Goal: Task Accomplishment & Management: Manage account settings

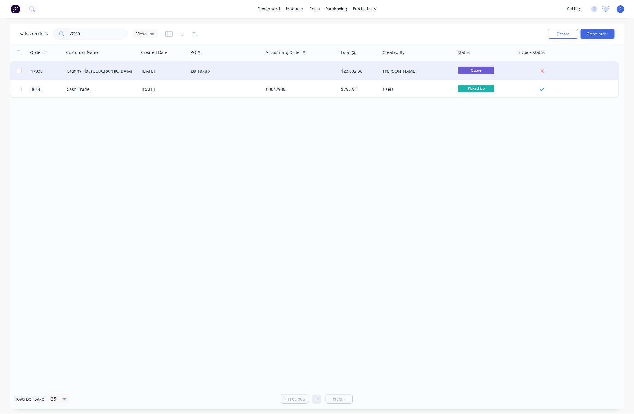
click at [226, 73] on div "Barragup" at bounding box center [224, 71] width 67 height 6
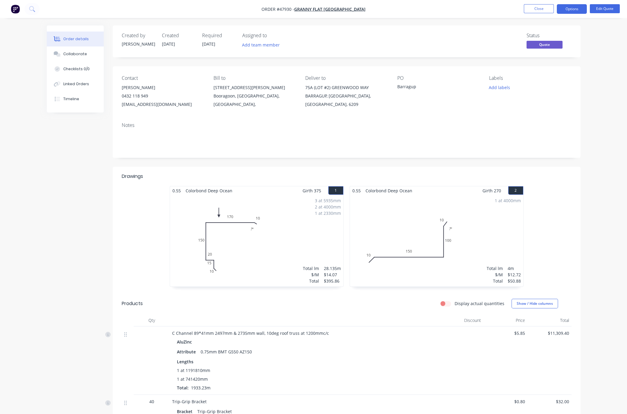
drag, startPoint x: 383, startPoint y: 164, endPoint x: 388, endPoint y: 164, distance: 4.8
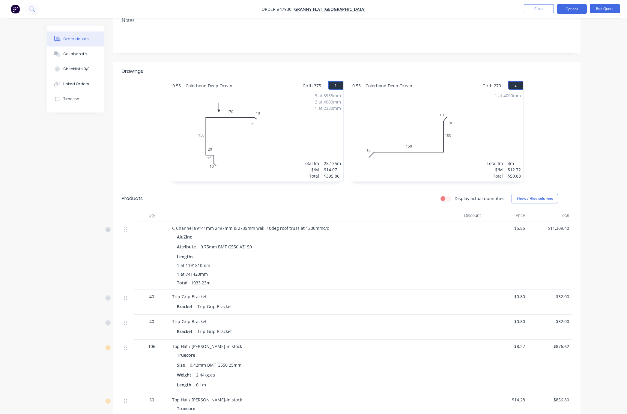
scroll to position [210, 0]
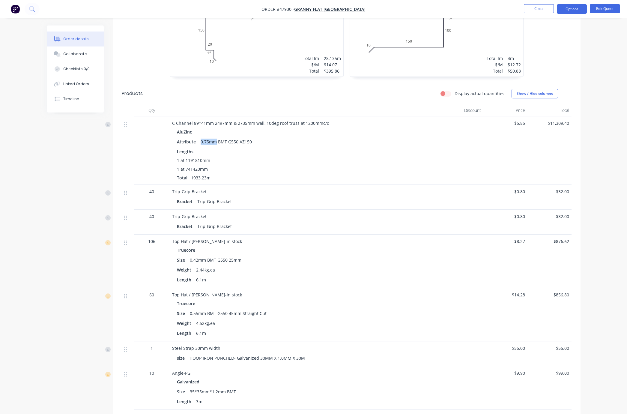
drag, startPoint x: 204, startPoint y: 155, endPoint x: 221, endPoint y: 153, distance: 16.6
click at [221, 146] on div "0.75mm BMT G550 AZ150" at bounding box center [226, 141] width 56 height 9
click at [294, 155] on div "Lengths" at bounding box center [305, 152] width 256 height 6
click at [420, 146] on div "Attribute 0.75mm BMT G550 AZ150" at bounding box center [305, 141] width 256 height 9
click at [506, 10] on button "Edit Quote" at bounding box center [605, 8] width 30 height 9
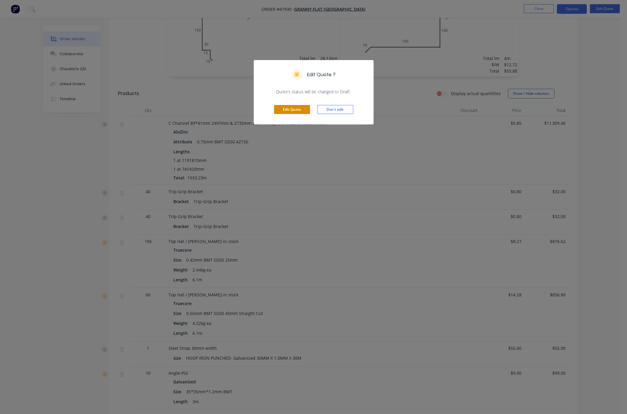
click at [293, 114] on button "Edit Quote" at bounding box center [292, 109] width 36 height 9
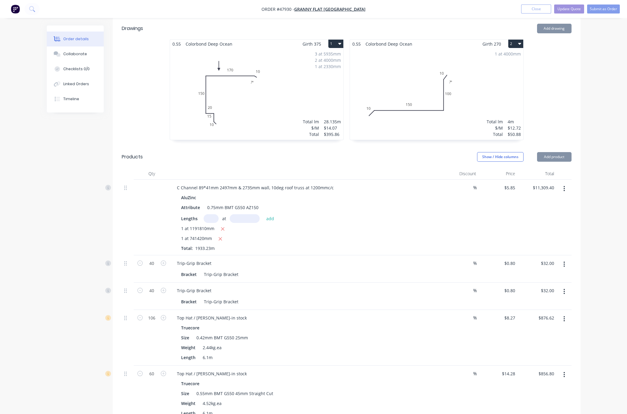
scroll to position [315, 0]
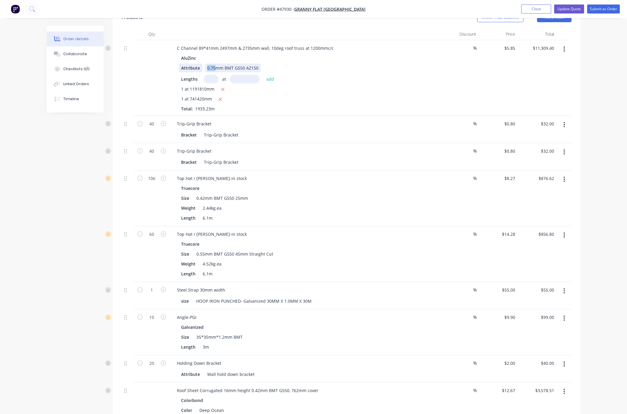
drag, startPoint x: 218, startPoint y: 72, endPoint x: 203, endPoint y: 71, distance: 14.5
click at [204, 71] on div "Attribute 0.75mm BMT G550 AZ150" at bounding box center [304, 68] width 250 height 9
click at [394, 83] on div "Lengths at add" at bounding box center [304, 79] width 247 height 9
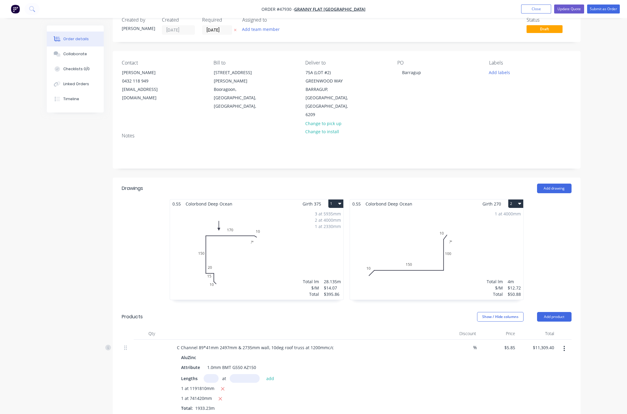
scroll to position [0, 0]
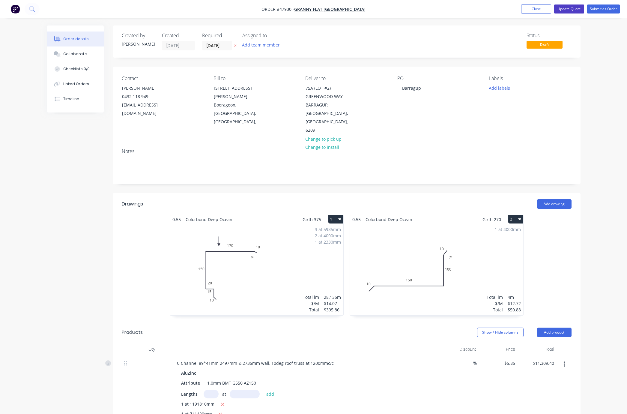
click at [506, 9] on button "Update Quote" at bounding box center [569, 9] width 30 height 9
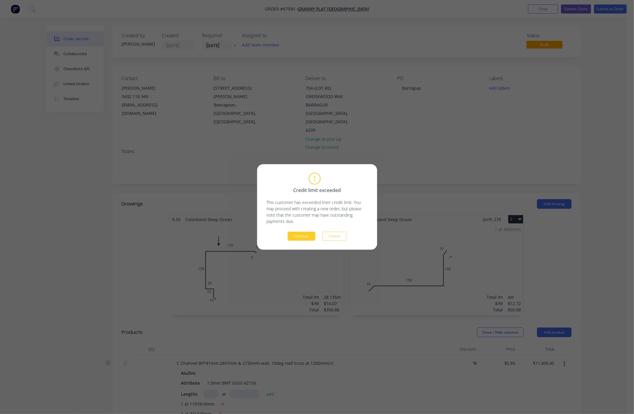
click at [297, 235] on button "Continue" at bounding box center [302, 236] width 28 height 9
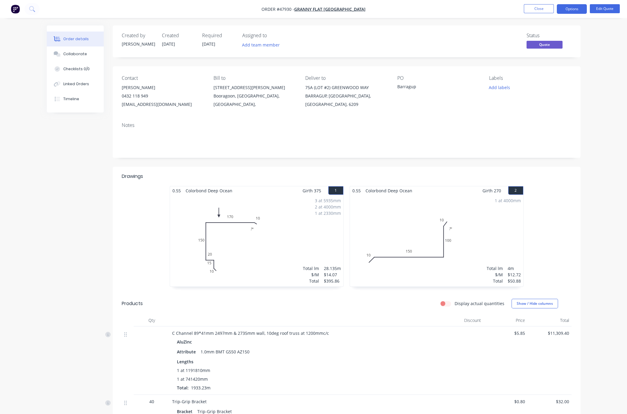
drag, startPoint x: 270, startPoint y: 169, endPoint x: 350, endPoint y: 165, distance: 79.6
drag, startPoint x: 48, startPoint y: 159, endPoint x: 42, endPoint y: 157, distance: 6.6
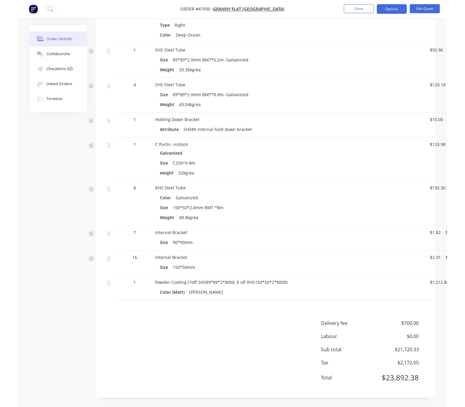
scroll to position [1061, 0]
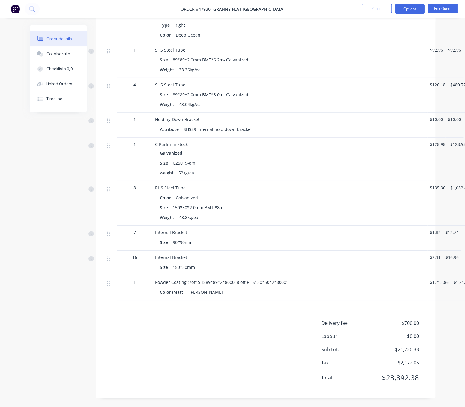
drag, startPoint x: 56, startPoint y: 194, endPoint x: 55, endPoint y: 197, distance: 3.6
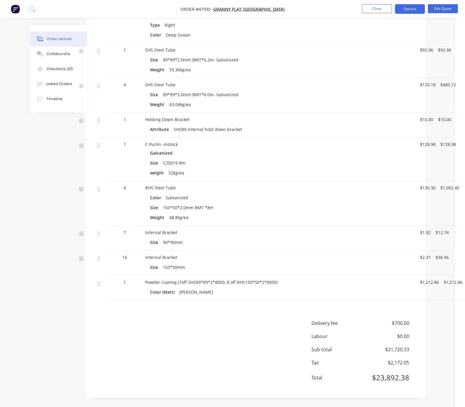
drag, startPoint x: 63, startPoint y: 202, endPoint x: 149, endPoint y: 203, distance: 85.8
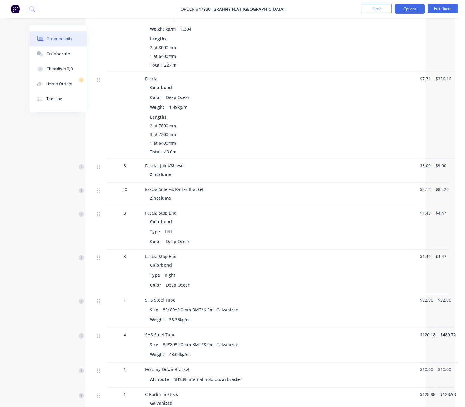
scroll to position [956, 14]
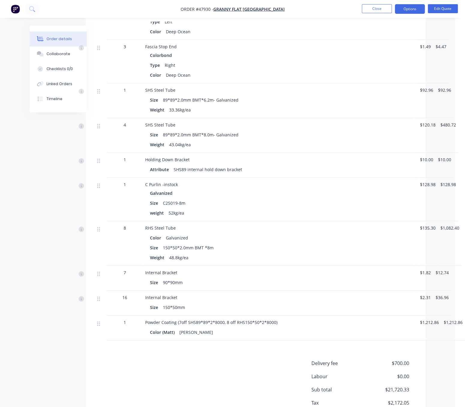
drag, startPoint x: 301, startPoint y: 236, endPoint x: 323, endPoint y: 237, distance: 22.2
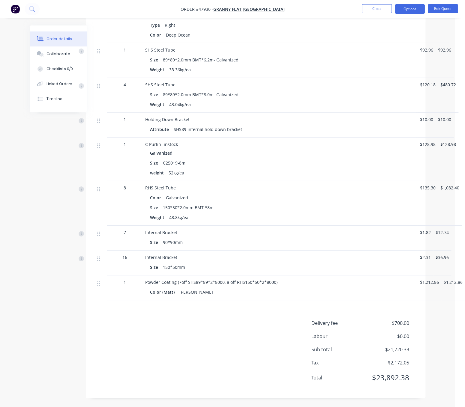
drag, startPoint x: 196, startPoint y: 323, endPoint x: 228, endPoint y: 318, distance: 32.2
drag, startPoint x: 179, startPoint y: 278, endPoint x: 220, endPoint y: 289, distance: 42.8
click at [220, 289] on div "Powder Coating (7off SHS89*89*2*8000, 8 off RHS150*50*2*8000) Color (Matt) Shal…" at bounding box center [278, 288] width 270 height 25
click at [202, 290] on div "Shale Grey" at bounding box center [196, 292] width 38 height 9
drag, startPoint x: 177, startPoint y: 278, endPoint x: 276, endPoint y: 275, distance: 98.8
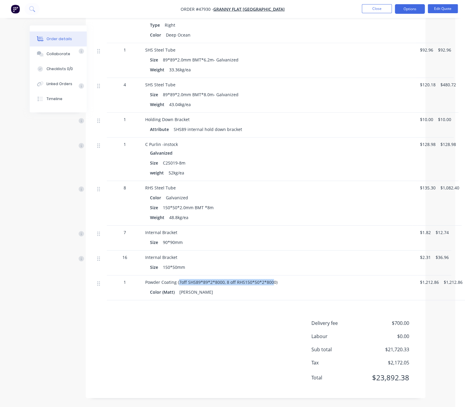
click at [276, 280] on span "Powder Coating (7off SHS89*89*2*8000, 8 off RHS150*50*2*8000)" at bounding box center [211, 283] width 132 height 6
click at [225, 291] on div "Color (Matt) Shale Grey" at bounding box center [278, 292] width 256 height 9
drag, startPoint x: 279, startPoint y: 276, endPoint x: 177, endPoint y: 278, distance: 102.0
click at [177, 280] on span "Powder Coating (7off SHS89*89*2*8000, 8 off RHS150*50*2*8000)" at bounding box center [211, 283] width 132 height 6
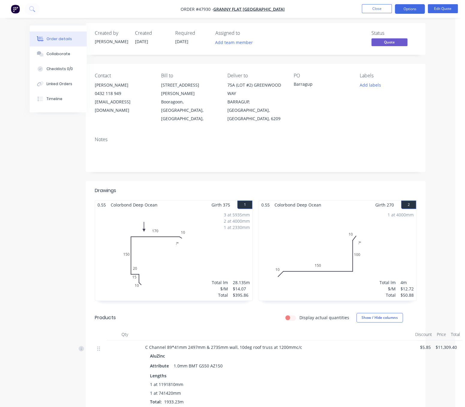
scroll to position [0, 14]
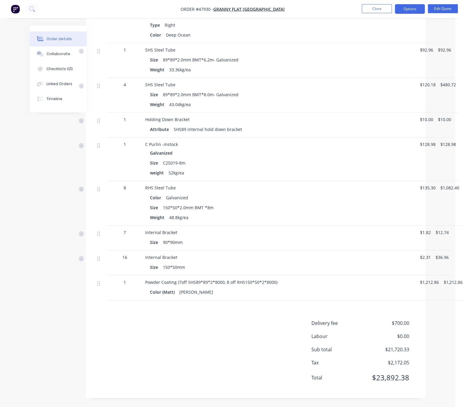
scroll to position [1061, 14]
drag, startPoint x: 255, startPoint y: 159, endPoint x: 300, endPoint y: 159, distance: 44.7
drag, startPoint x: 292, startPoint y: 185, endPoint x: 319, endPoint y: 186, distance: 26.4
click at [191, 321] on div "Delivery fee $700.00 Labour $0.00 Sub total $21,720.33 Tax $2,172.05 Total $23,…" at bounding box center [256, 355] width 322 height 70
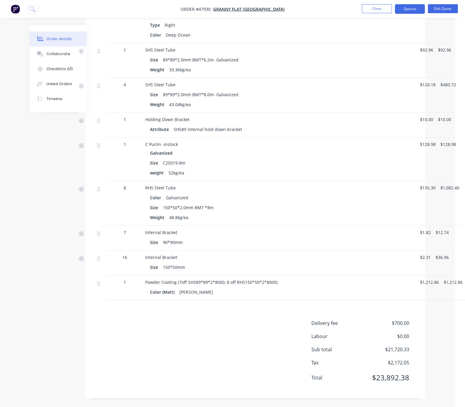
click at [222, 352] on div "Delivery fee $700.00 Labour $0.00 Sub total $21,720.33 Tax $2,172.05 Total $23,…" at bounding box center [256, 355] width 322 height 70
click at [189, 321] on div "Delivery fee $700.00 Labour $0.00 Sub total $21,720.33 Tax $2,172.05 Total $23,…" at bounding box center [256, 355] width 322 height 70
click at [440, 6] on button "Edit Quote" at bounding box center [443, 8] width 30 height 9
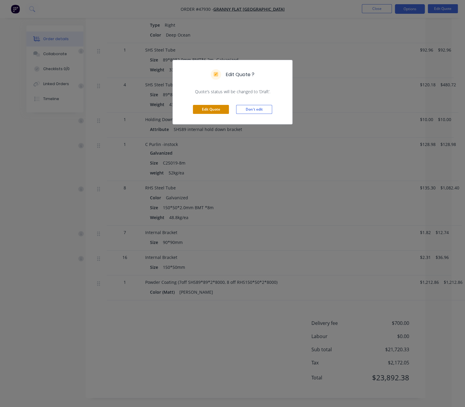
click at [218, 114] on button "Edit Quote" at bounding box center [211, 109] width 36 height 9
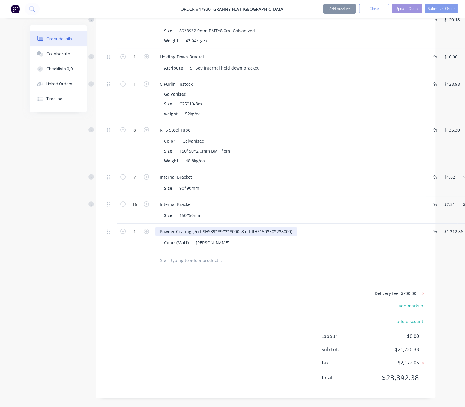
scroll to position [1204, 0]
click at [199, 227] on div "Powder Coating (7off SHS89*89*2*8000, 8 off RHS150*50*2*8000)" at bounding box center [226, 231] width 142 height 9
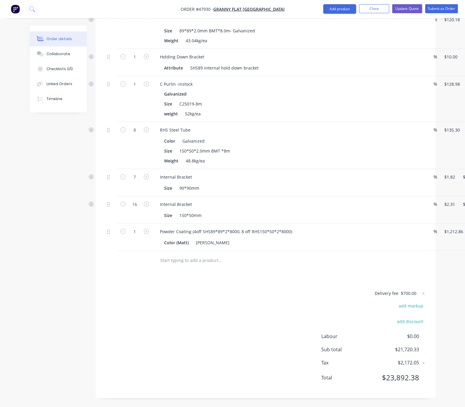
click at [235, 320] on div "Delivery fee $700.00 add markup add discount Labour $0.00 Sub total $21,720.33 …" at bounding box center [266, 340] width 322 height 100
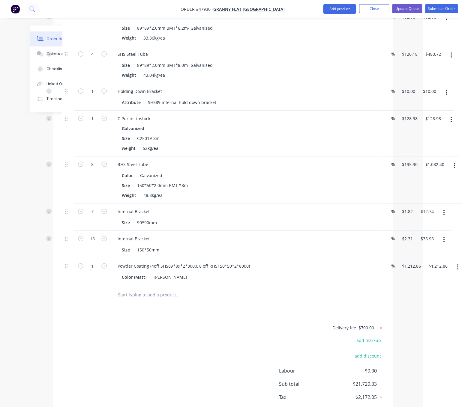
drag, startPoint x: 308, startPoint y: 223, endPoint x: 332, endPoint y: 223, distance: 23.7
click at [150, 59] on div "SHS Steel Tube" at bounding box center [133, 54] width 40 height 9
drag, startPoint x: 34, startPoint y: 241, endPoint x: 85, endPoint y: 240, distance: 51.3
click at [204, 271] on div "Powder Coating (4off SHS89*89*2*8000, 8 off RHS150*50*2*8000)" at bounding box center [184, 266] width 142 height 9
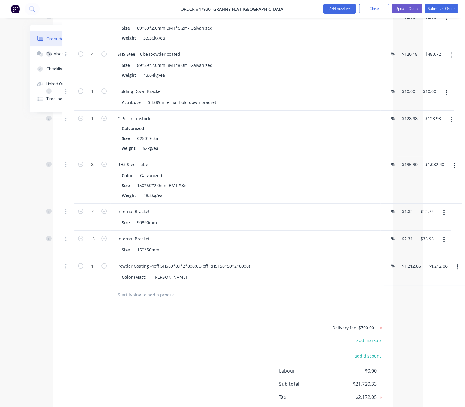
type input "3"
type input "$405.90"
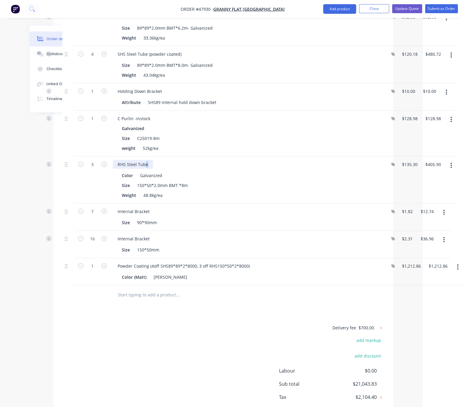
click at [147, 169] on div "RHS Steel Tube" at bounding box center [133, 164] width 40 height 9
click at [152, 169] on div "RHS Steel Tube" at bounding box center [133, 164] width 40 height 9
click at [77, 204] on div "3" at bounding box center [92, 180] width 36 height 47
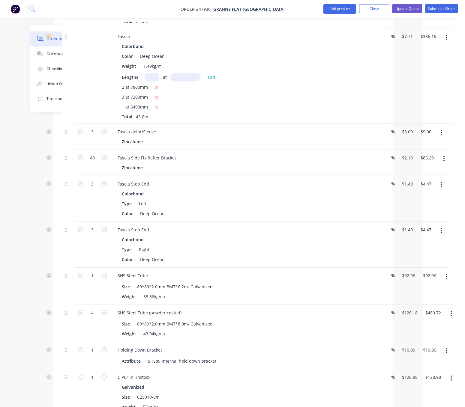
scroll to position [1204, 44]
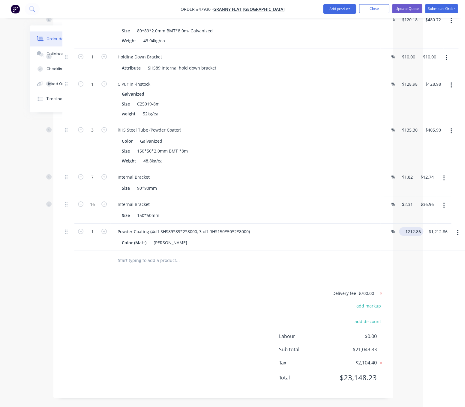
click at [413, 227] on input "1212.86" at bounding box center [412, 231] width 22 height 9
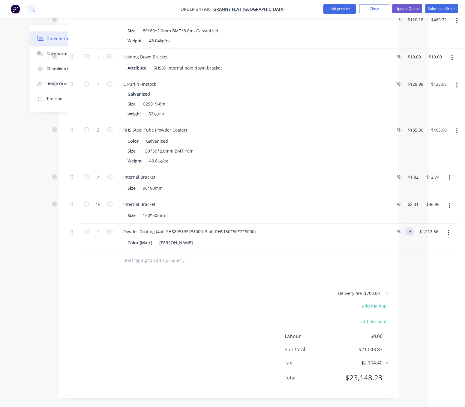
scroll to position [1204, 39]
type input "$623.81"
click at [294, 264] on div at bounding box center [224, 261] width 216 height 20
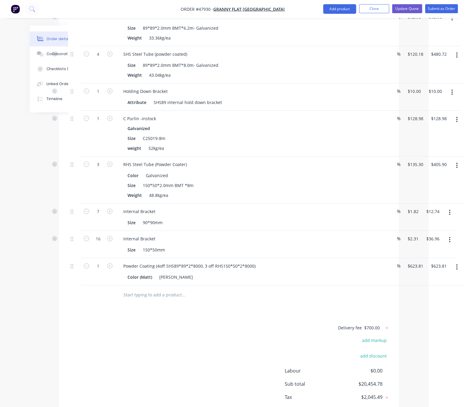
drag, startPoint x: 232, startPoint y: 365, endPoint x: 275, endPoint y: 357, distance: 43.7
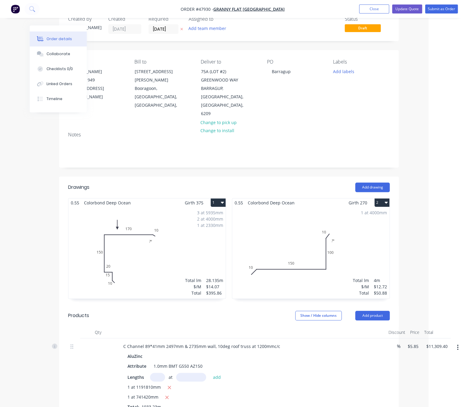
scroll to position [0, 39]
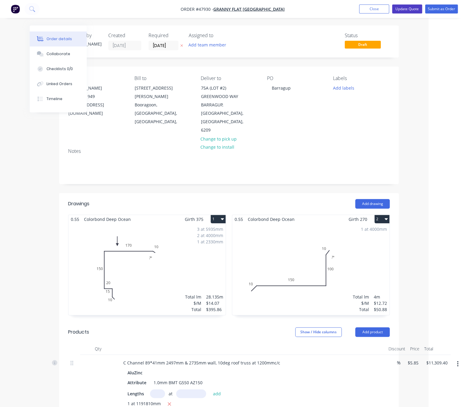
click at [412, 6] on button "Update Quote" at bounding box center [407, 9] width 30 height 9
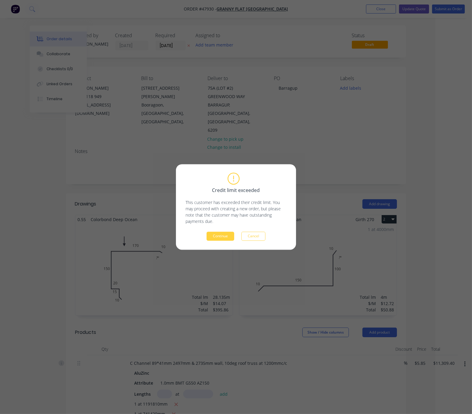
click at [227, 236] on button "Continue" at bounding box center [220, 236] width 28 height 9
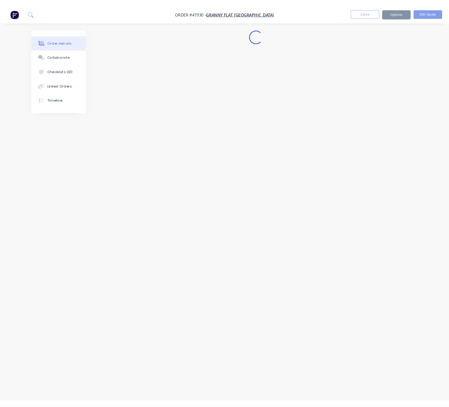
scroll to position [0, 0]
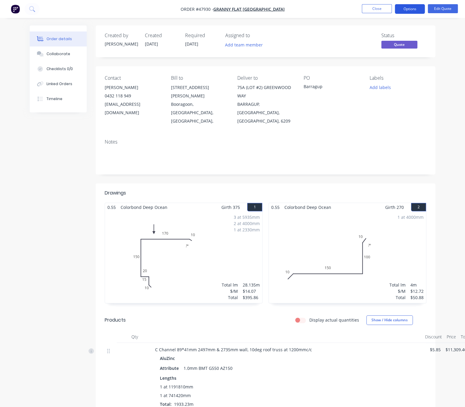
click at [405, 11] on button "Options" at bounding box center [410, 9] width 30 height 10
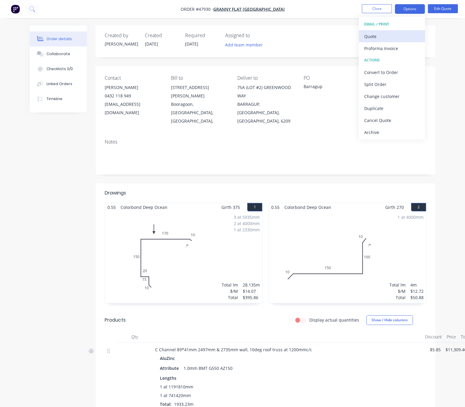
click at [398, 37] on div "Quote" at bounding box center [391, 36] width 55 height 9
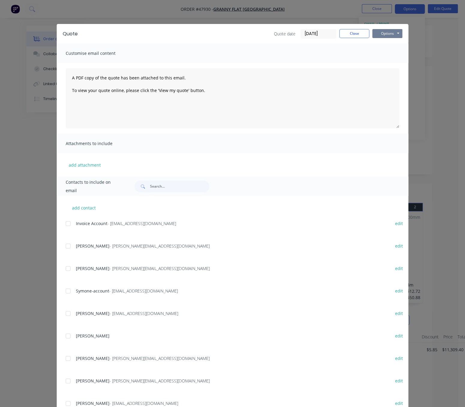
click at [393, 33] on button "Options" at bounding box center [387, 33] width 30 height 9
click at [388, 55] on button "Print" at bounding box center [391, 54] width 38 height 10
click at [351, 35] on button "Close" at bounding box center [354, 33] width 30 height 9
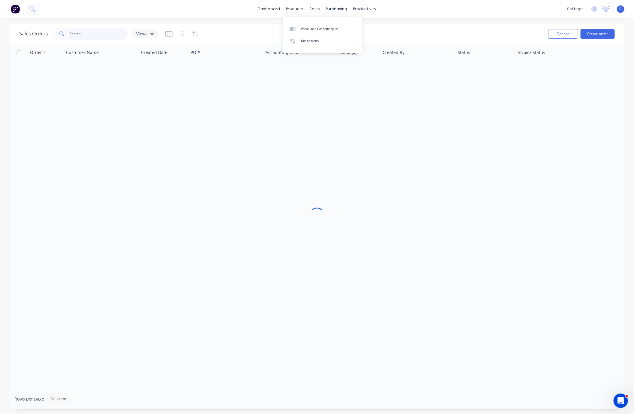
click at [104, 34] on input "text" at bounding box center [99, 34] width 59 height 12
type input "33829"
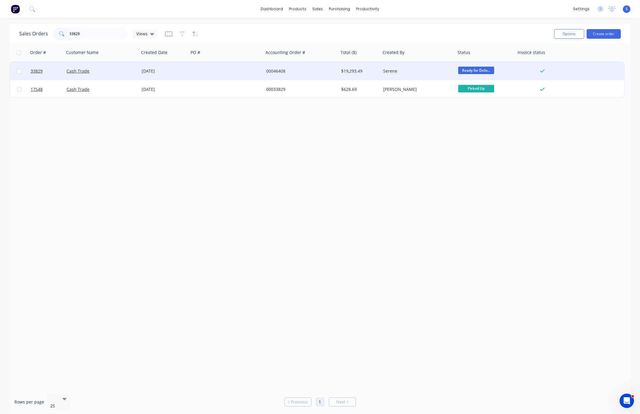
click at [250, 78] on div at bounding box center [226, 71] width 75 height 18
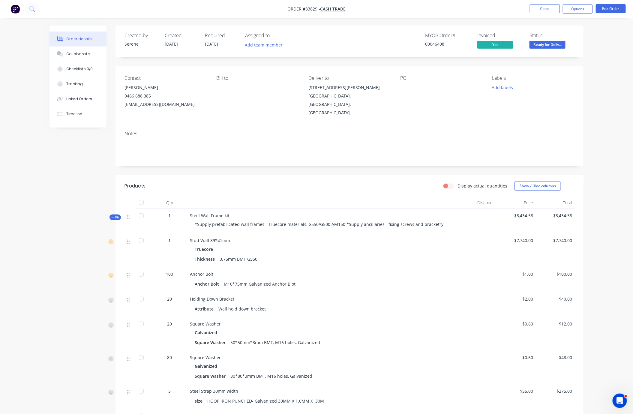
click at [114, 220] on span "Kit" at bounding box center [115, 217] width 8 height 5
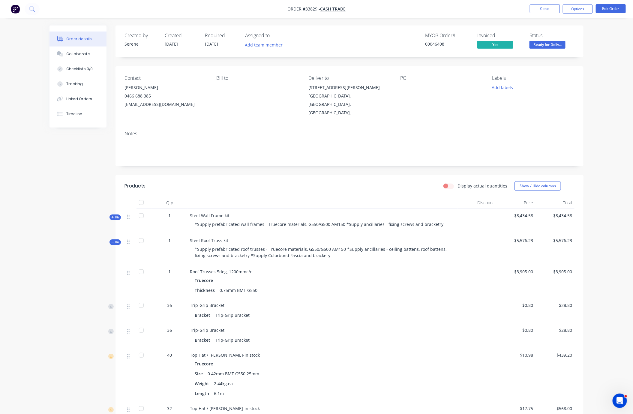
click at [116, 245] on span "Kit" at bounding box center [115, 242] width 8 height 5
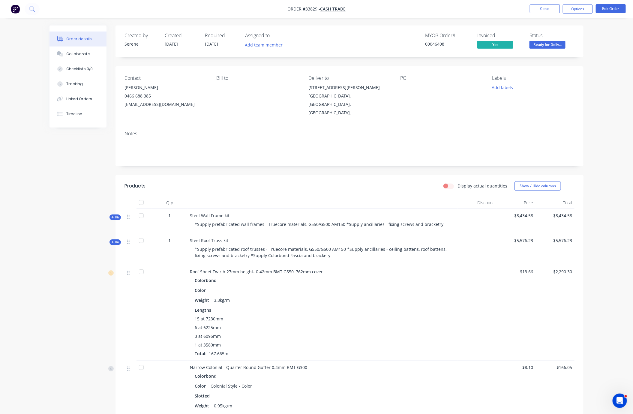
drag, startPoint x: 305, startPoint y: 185, endPoint x: 363, endPoint y: 185, distance: 57.9
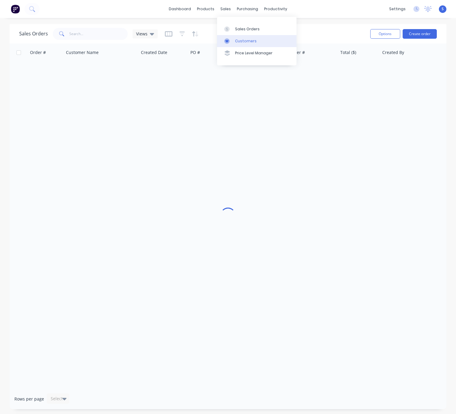
click at [238, 44] on div "Customers" at bounding box center [246, 40] width 22 height 5
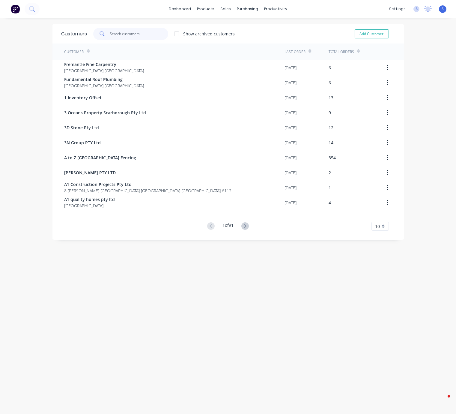
click at [117, 34] on input "text" at bounding box center [139, 34] width 59 height 12
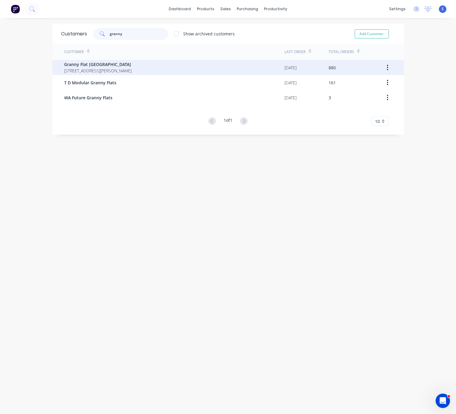
type input "granny"
click at [119, 67] on span "Granny Flat WA" at bounding box center [99, 64] width 68 height 6
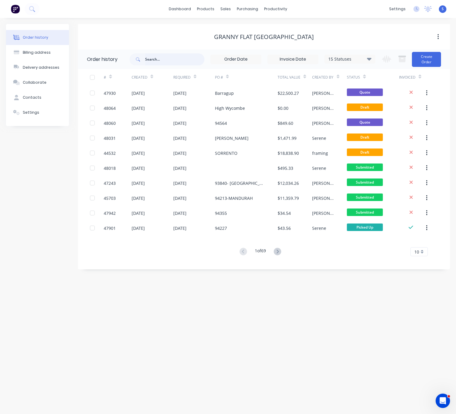
click at [159, 59] on input "text" at bounding box center [174, 59] width 59 height 12
type input "kalamunda"
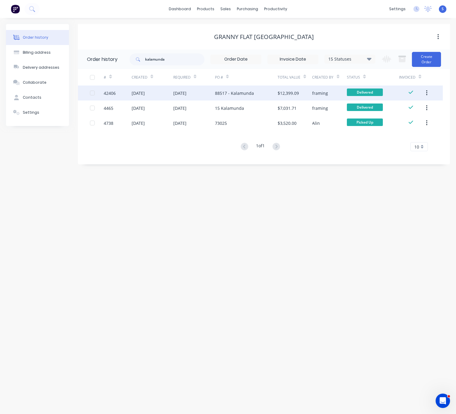
click at [207, 97] on div "25 Jun 2025" at bounding box center [194, 93] width 42 height 15
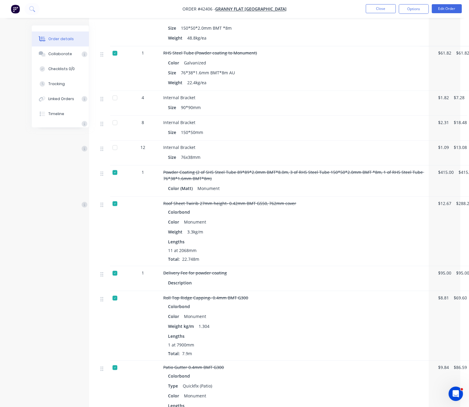
scroll to position [1470, 27]
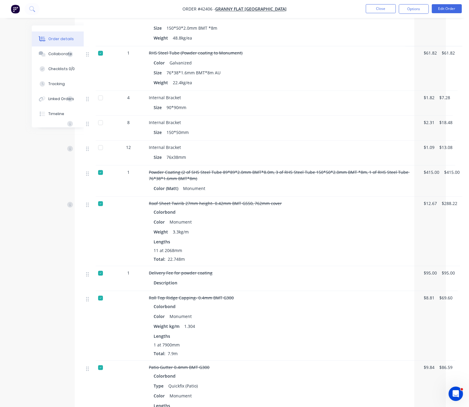
drag, startPoint x: 283, startPoint y: 232, endPoint x: 328, endPoint y: 233, distance: 44.7
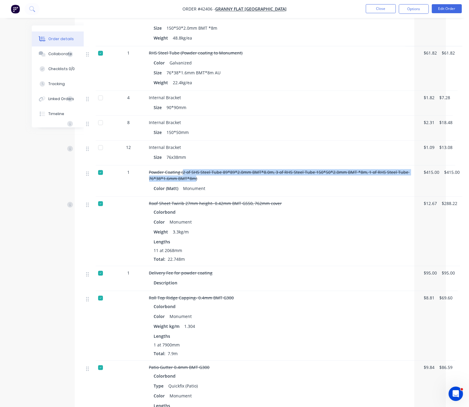
drag, startPoint x: 206, startPoint y: 255, endPoint x: 182, endPoint y: 248, distance: 25.2
click at [182, 182] on span "Powder Coating (2 of SHS Steel Tube 89*89*2.0mm BMT*8.0m, 3 of RHS Steel Tube 1…" at bounding box center [279, 176] width 261 height 12
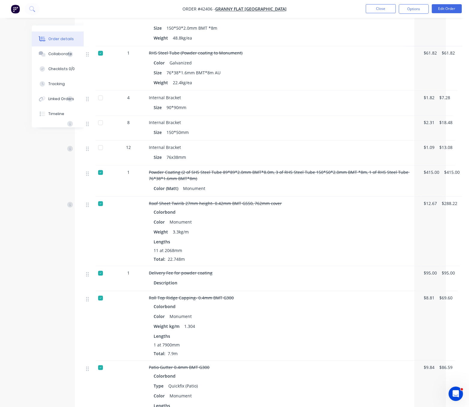
click at [338, 207] on div "Roof Sheet Twirib 27mm height- 0.42mm BMT G550, 762mm cover" at bounding box center [281, 204] width 265 height 6
click at [340, 193] on div "Color (Matt) Monument" at bounding box center [282, 189] width 256 height 9
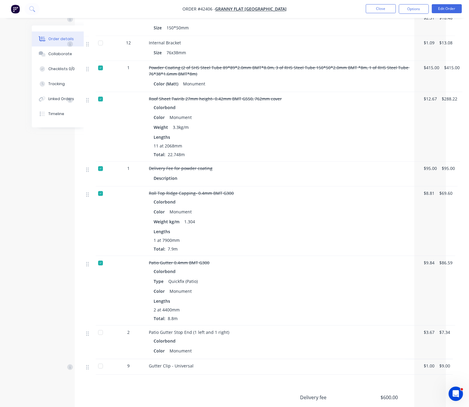
scroll to position [1680, 27]
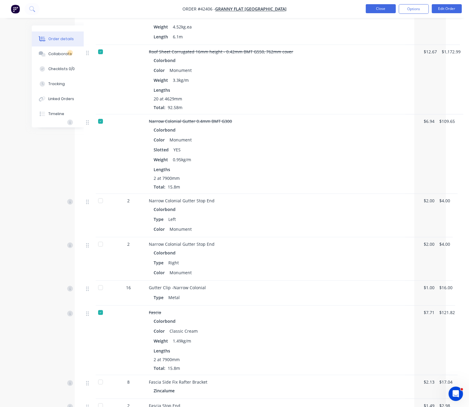
click at [378, 9] on button "Close" at bounding box center [381, 8] width 30 height 9
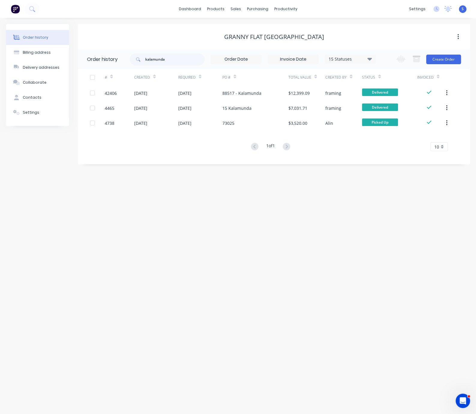
drag, startPoint x: 176, startPoint y: 65, endPoint x: 120, endPoint y: 70, distance: 56.3
click at [131, 69] on div "kalamunda 15 Statuses Invoice Status Invoiced Not Invoiced Partial Order Status…" at bounding box center [253, 60] width 246 height 20
click at [179, 56] on input "kalamunda" at bounding box center [174, 59] width 59 height 12
drag, startPoint x: 172, startPoint y: 56, endPoint x: 103, endPoint y: 63, distance: 69.1
click at [107, 63] on header "Order history kalamunda 15 Statuses Invoice Status Invoiced Not Invoiced Partia…" at bounding box center [274, 60] width 392 height 20
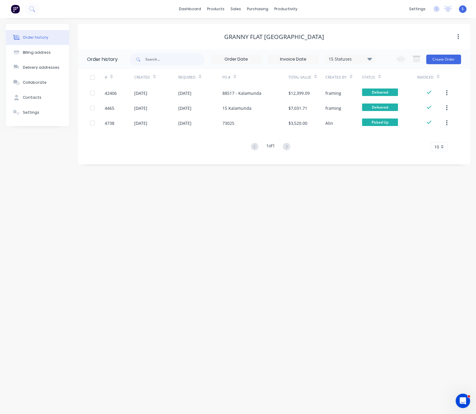
click at [165, 37] on div "Granny Flat [GEOGRAPHIC_DATA]" at bounding box center [274, 36] width 392 height 7
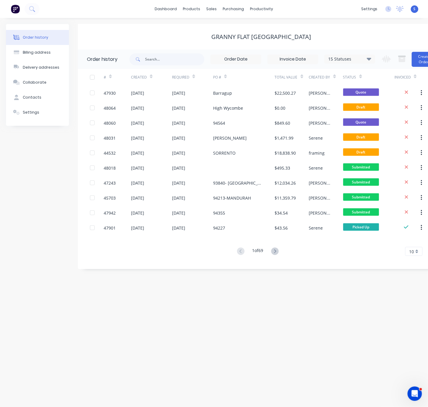
click at [19, 171] on div "Order history Billing address Delivery addresses Collaborate Contacts Settings" at bounding box center [37, 146] width 63 height 245
click at [36, 183] on div "Order history Billing address Delivery addresses Collaborate Contacts Settings" at bounding box center [37, 146] width 63 height 245
click at [171, 52] on div "15 Statuses Invoice Status Invoiced Not Invoiced Partial Order Status All Archi…" at bounding box center [253, 60] width 246 height 20
click at [161, 59] on input "text" at bounding box center [174, 59] width 59 height 12
type input "kalamunda"
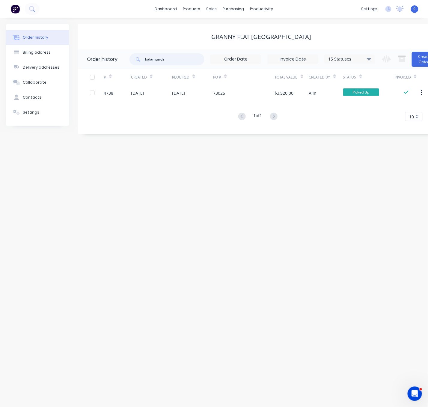
click at [178, 60] on input "kalamunda" at bounding box center [174, 59] width 59 height 12
type input "kala"
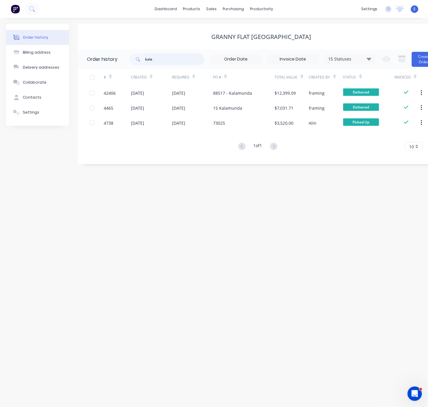
click at [137, 60] on div "kala" at bounding box center [167, 59] width 75 height 12
type input "leeming"
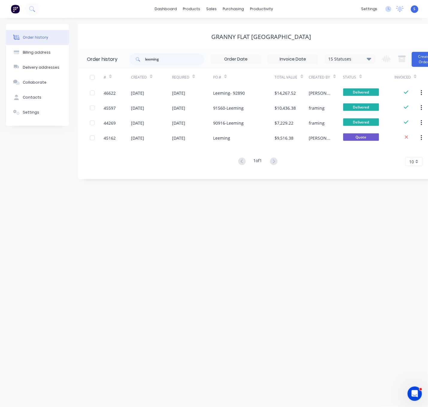
scroll to position [0, 18]
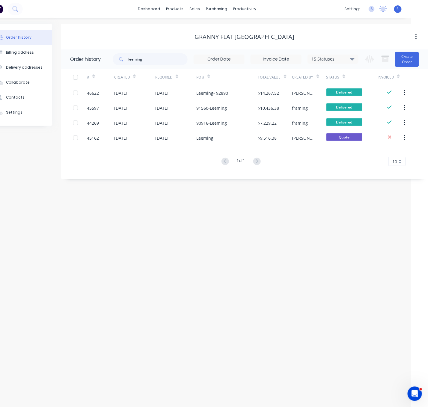
drag, startPoint x: 158, startPoint y: 273, endPoint x: 266, endPoint y: 278, distance: 107.8
drag, startPoint x: 212, startPoint y: 234, endPoint x: 297, endPoint y: 239, distance: 85.7
drag, startPoint x: 152, startPoint y: 59, endPoint x: 97, endPoint y: 57, distance: 54.3
click at [99, 57] on header "Order history leeming 15 Statuses Invoice Status Invoiced Not Invoiced Partial …" at bounding box center [244, 60] width 367 height 20
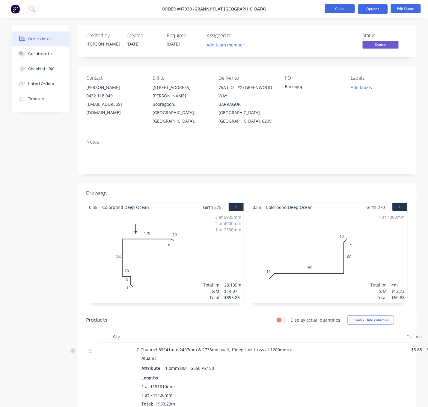
click at [339, 6] on button "Close" at bounding box center [340, 8] width 30 height 9
drag, startPoint x: 218, startPoint y: 184, endPoint x: 262, endPoint y: 183, distance: 44.1
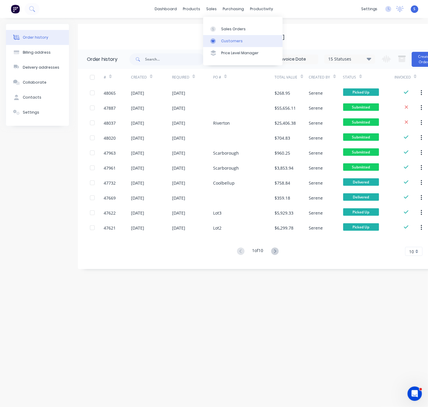
click at [225, 41] on div "Customers" at bounding box center [232, 40] width 22 height 5
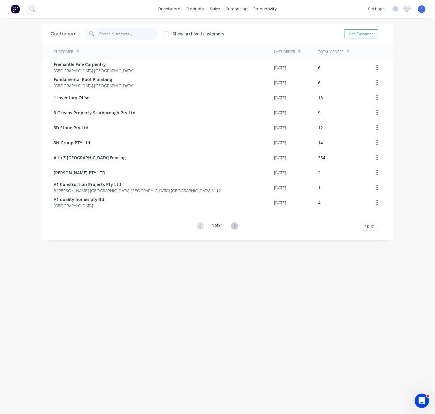
click at [105, 33] on input "text" at bounding box center [128, 34] width 59 height 12
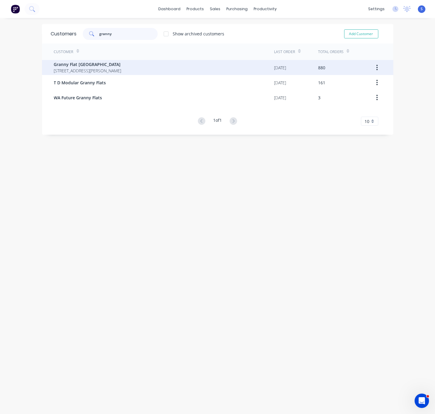
type input "granny"
click at [104, 66] on span "Granny Flat [GEOGRAPHIC_DATA]" at bounding box center [88, 64] width 68 height 6
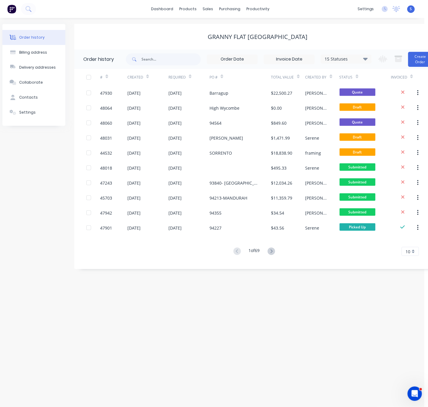
scroll to position [0, 18]
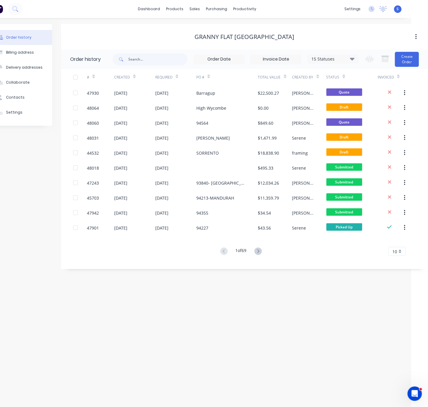
drag, startPoint x: 167, startPoint y: 41, endPoint x: 242, endPoint y: 39, distance: 75.0
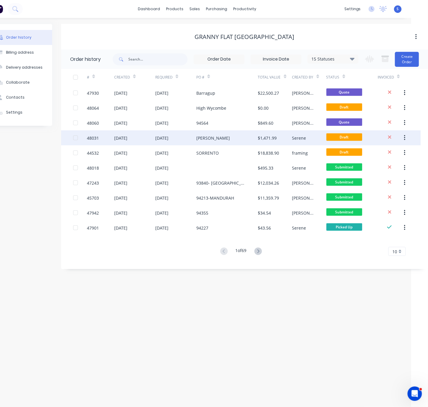
click at [225, 139] on div "[PERSON_NAME]" at bounding box center [228, 138] width 62 height 15
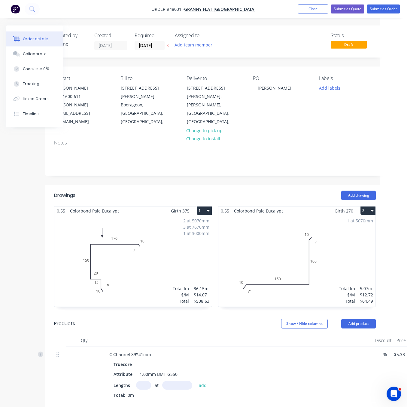
scroll to position [0, 68]
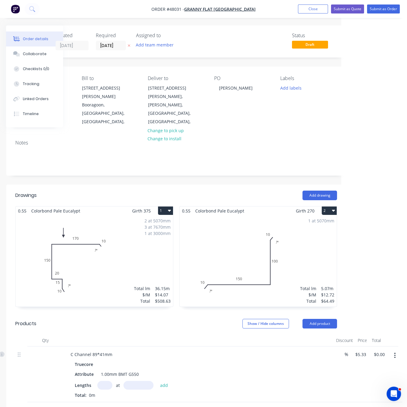
drag, startPoint x: 179, startPoint y: 183, endPoint x: 249, endPoint y: 183, distance: 69.9
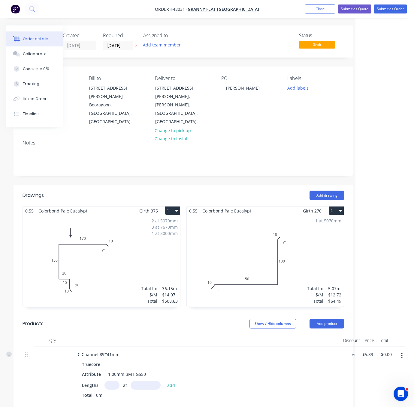
scroll to position [210, 61]
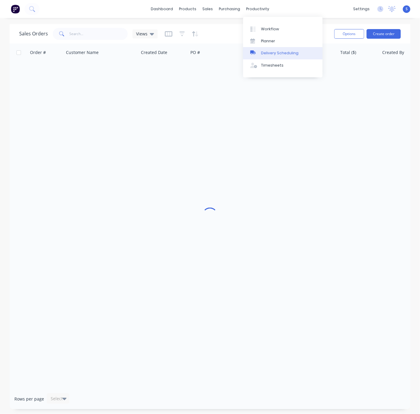
click at [278, 51] on link "Delivery Scheduling" at bounding box center [283, 53] width 80 height 12
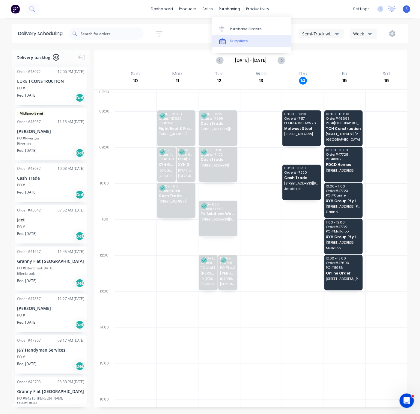
click at [240, 40] on div "Suppliers" at bounding box center [239, 40] width 18 height 5
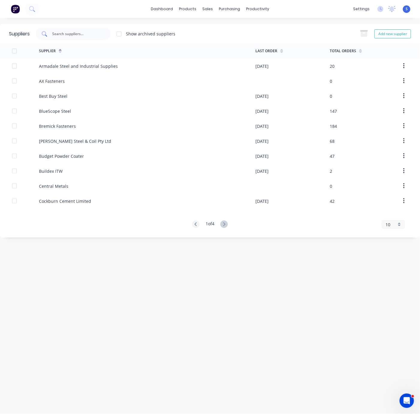
click at [99, 34] on div at bounding box center [73, 34] width 75 height 12
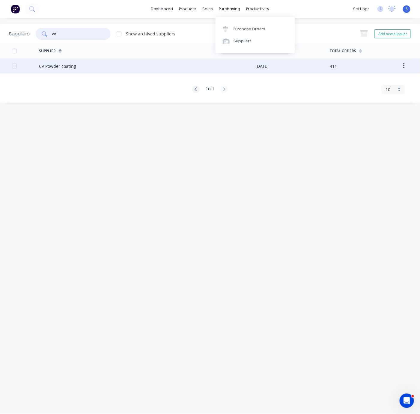
type input "cv"
click at [125, 65] on div "CV Powder coating" at bounding box center [147, 66] width 217 height 15
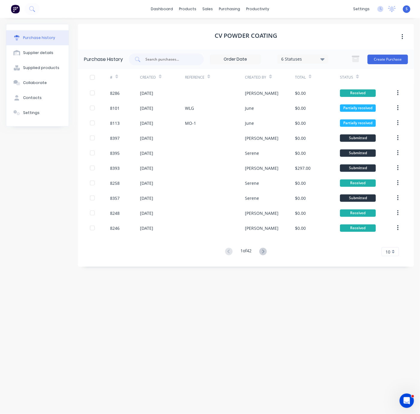
drag, startPoint x: 125, startPoint y: 31, endPoint x: 96, endPoint y: 62, distance: 42.5
click at [125, 31] on div "CV Powder coating" at bounding box center [246, 37] width 336 height 26
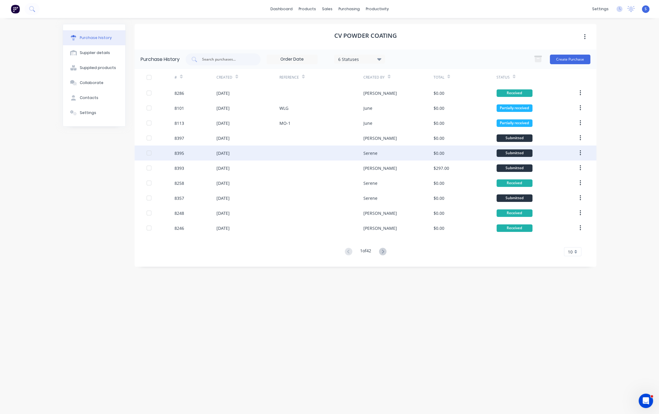
click at [370, 150] on div "Serene" at bounding box center [371, 153] width 14 height 6
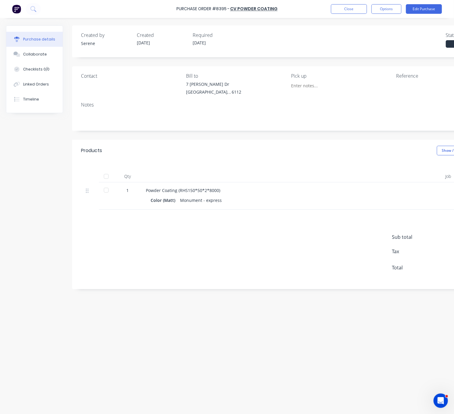
drag, startPoint x: 212, startPoint y: 177, endPoint x: 139, endPoint y: 165, distance: 73.9
click at [212, 177] on div at bounding box center [276, 176] width 270 height 12
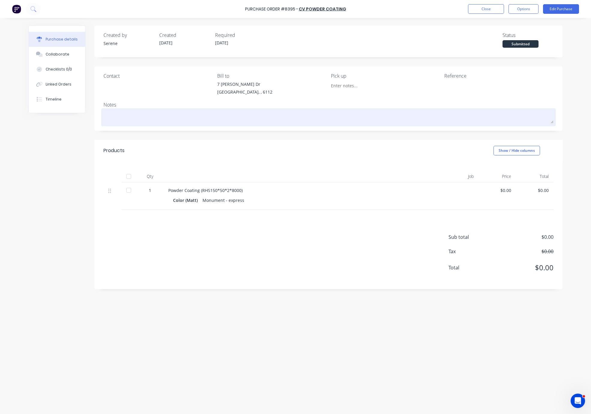
click at [239, 123] on textarea at bounding box center [329, 117] width 450 height 14
type textarea "x"
type textarea "C"
type textarea "x"
type textarea "Ca"
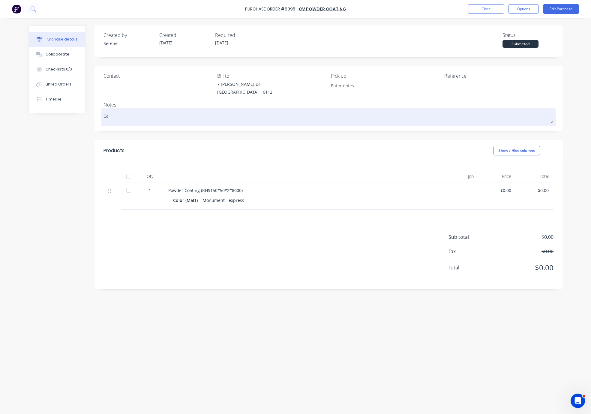
type textarea "x"
type textarea "Can"
type textarea "x"
type textarea "Can'c"
type textarea "x"
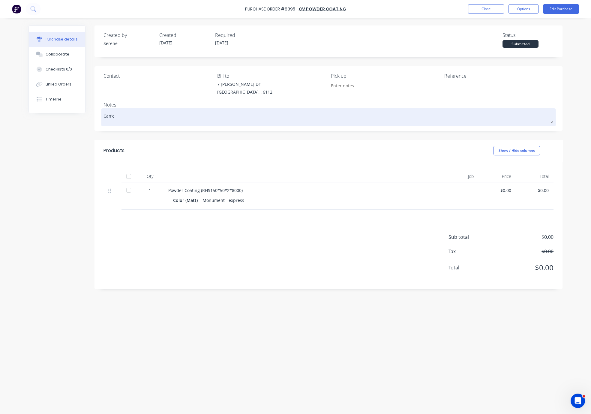
type textarea "Cance"
type textarea "x"
type textarea "Can'ce'l"
type textarea "x"
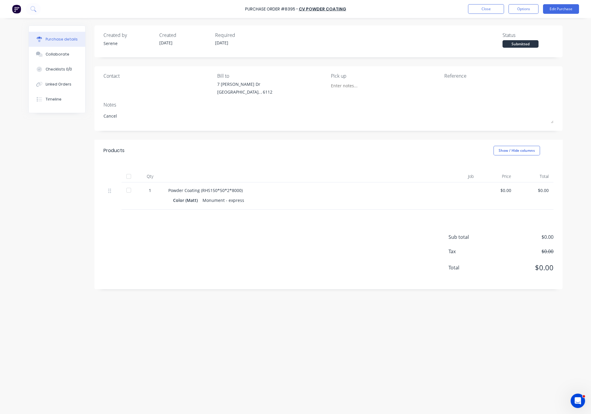
type textarea "Cancel"
type textarea "x"
type textarea "Cancel"
click at [340, 157] on div "Products Show / Hide columns" at bounding box center [329, 151] width 468 height 22
click at [420, 45] on div "Submitted" at bounding box center [521, 44] width 36 height 8
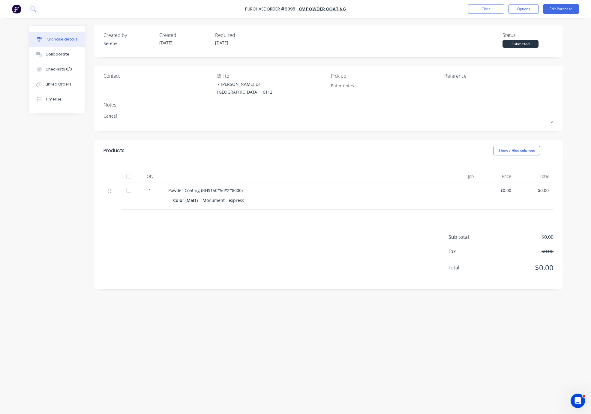
click at [420, 38] on div "Status" at bounding box center [528, 35] width 51 height 7
click at [420, 45] on div "Submitted" at bounding box center [521, 44] width 36 height 8
click at [420, 10] on button "Close" at bounding box center [486, 9] width 36 height 10
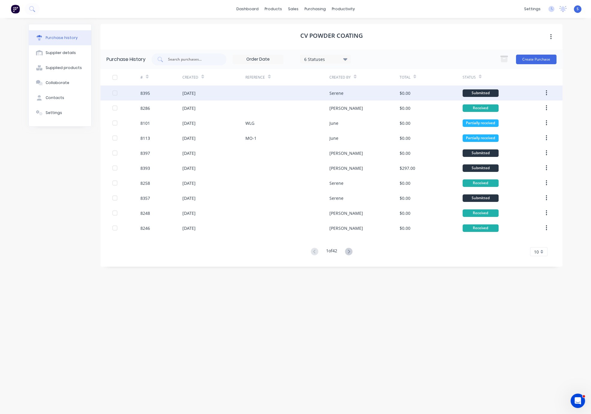
click at [420, 92] on button "button" at bounding box center [546, 93] width 14 height 11
click at [420, 111] on div "Archive" at bounding box center [525, 108] width 46 height 9
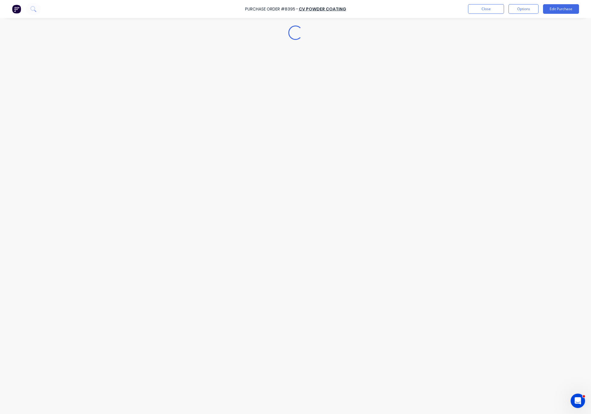
type textarea "x"
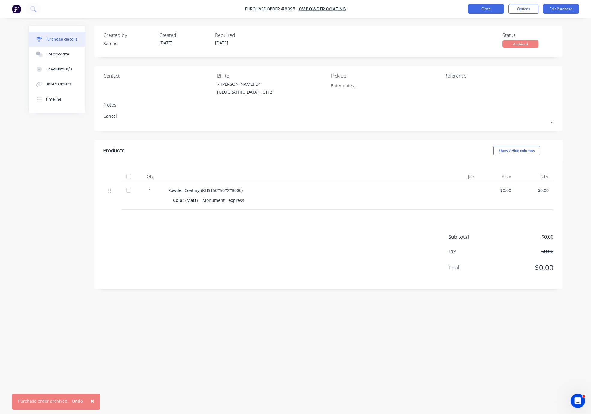
click at [420, 11] on button "Close" at bounding box center [486, 9] width 36 height 10
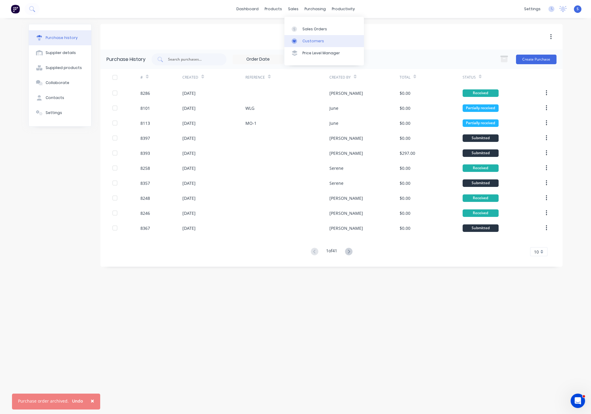
click at [310, 38] on link "Customers" at bounding box center [324, 41] width 80 height 12
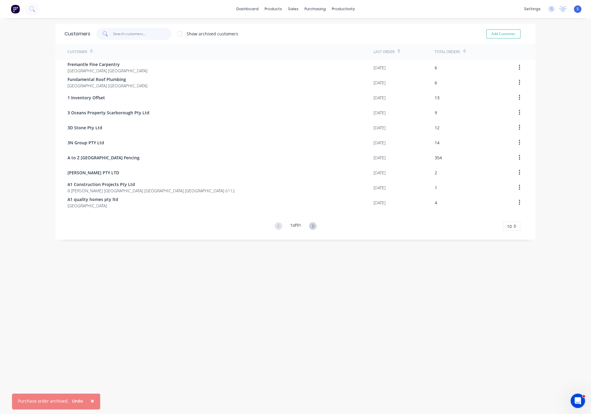
click at [129, 31] on input "text" at bounding box center [142, 34] width 59 height 12
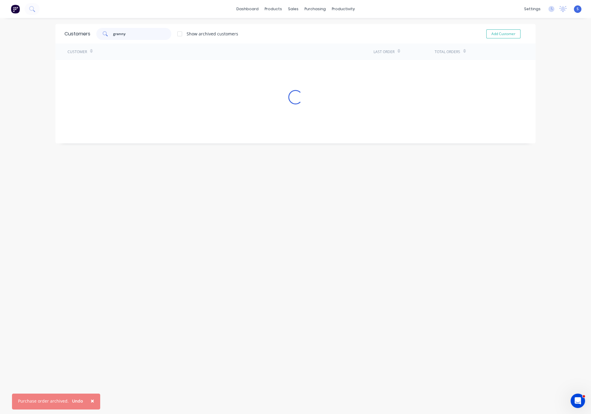
type input "granny"
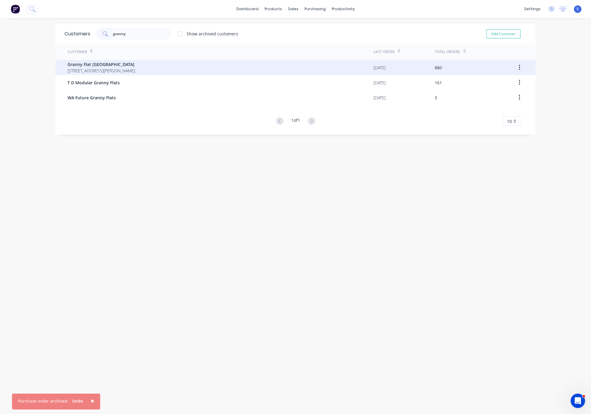
click at [130, 63] on span "Granny Flat [GEOGRAPHIC_DATA]" at bounding box center [102, 64] width 68 height 6
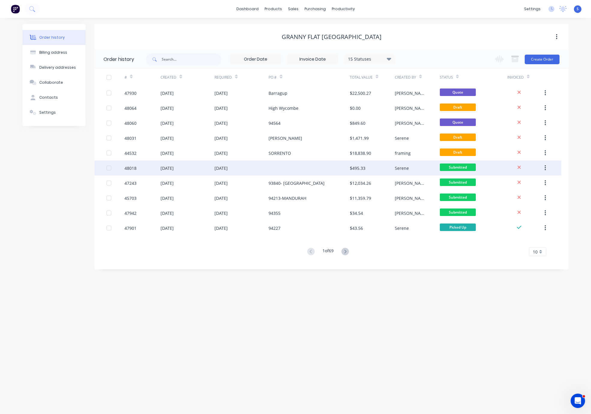
click at [277, 172] on div at bounding box center [309, 168] width 81 height 15
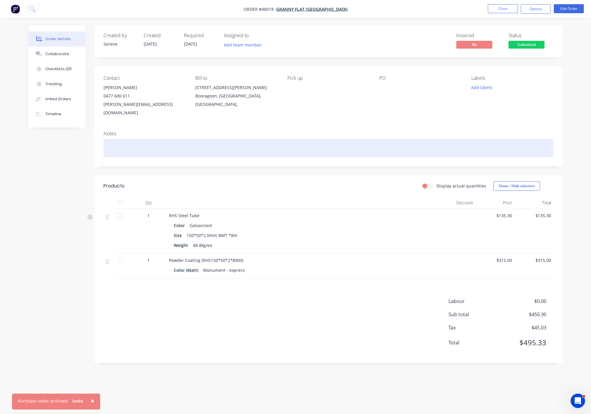
click at [200, 143] on div at bounding box center [329, 148] width 450 height 18
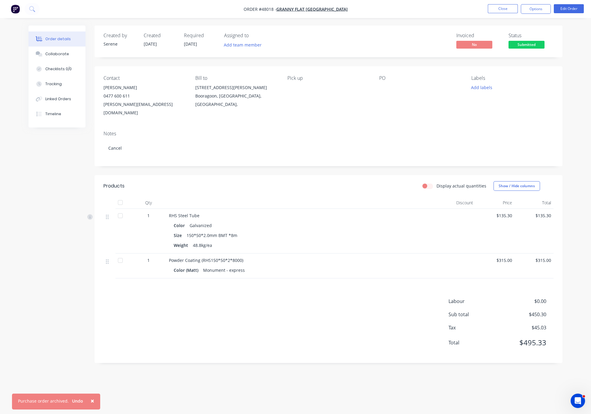
click at [265, 197] on header "Products Display actual quantities Show / Hide columns" at bounding box center [329, 186] width 468 height 22
click at [420, 43] on span "Submitted" at bounding box center [527, 45] width 36 height 8
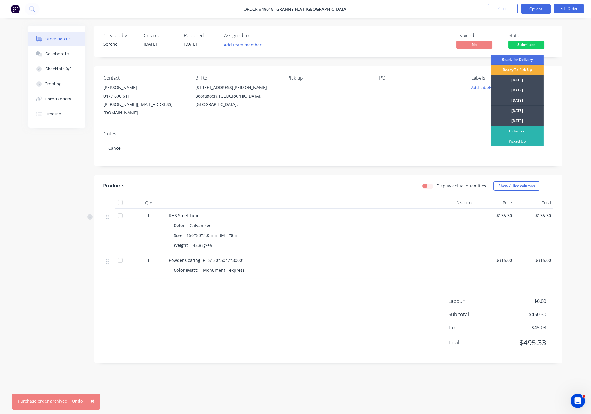
click at [420, 13] on button "Options" at bounding box center [536, 9] width 30 height 10
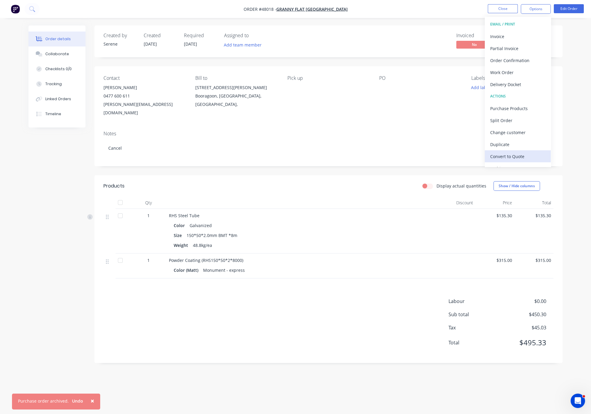
click at [420, 156] on div "Convert to Quote" at bounding box center [517, 156] width 55 height 9
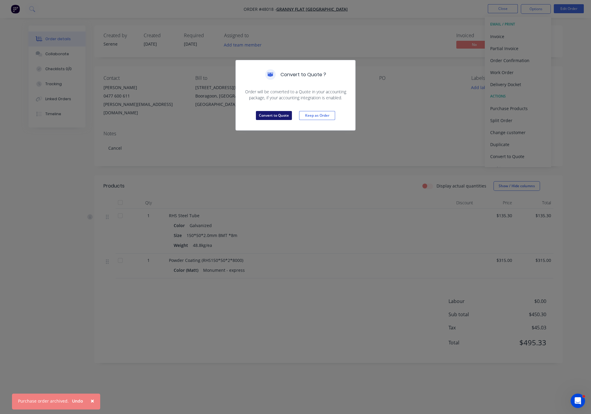
click at [272, 120] on button "Convert to Quote" at bounding box center [274, 115] width 36 height 9
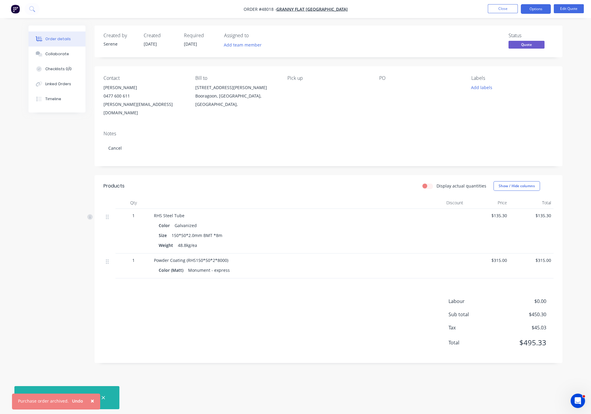
click at [274, 192] on header "Products Display actual quantities Show / Hide columns" at bounding box center [329, 186] width 468 height 22
click at [420, 11] on button "Close" at bounding box center [503, 8] width 30 height 9
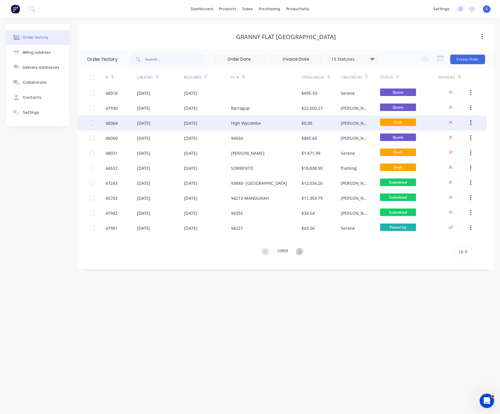
drag, startPoint x: 392, startPoint y: 344, endPoint x: 323, endPoint y: 126, distance: 228.8
click at [392, 344] on div "Order history Billing address Delivery addresses Collaborate Contacts Settings …" at bounding box center [250, 216] width 500 height 396
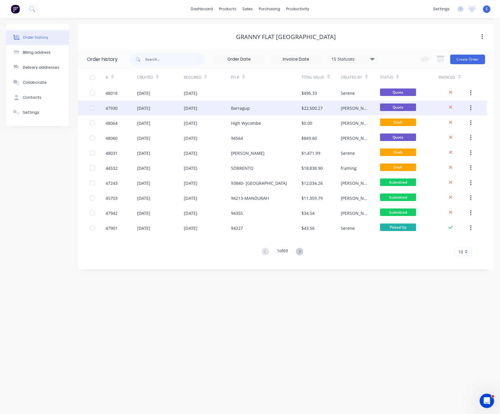
click at [229, 113] on div "[DATE]" at bounding box center [207, 108] width 47 height 15
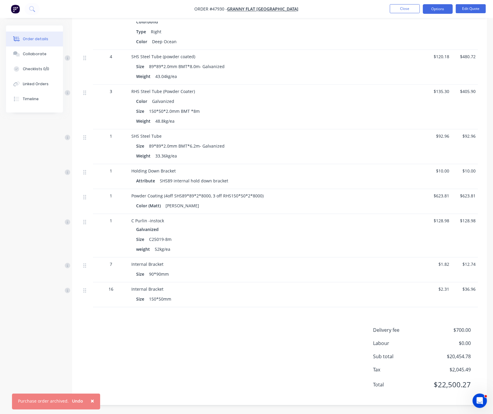
scroll to position [1045, 0]
click at [420, 10] on button "Edit Quote" at bounding box center [471, 8] width 30 height 9
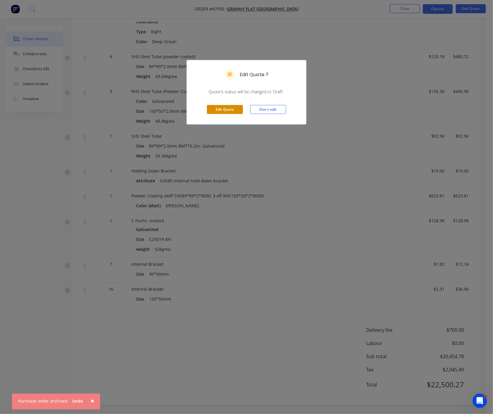
click at [235, 114] on button "Edit Quote" at bounding box center [225, 109] width 36 height 9
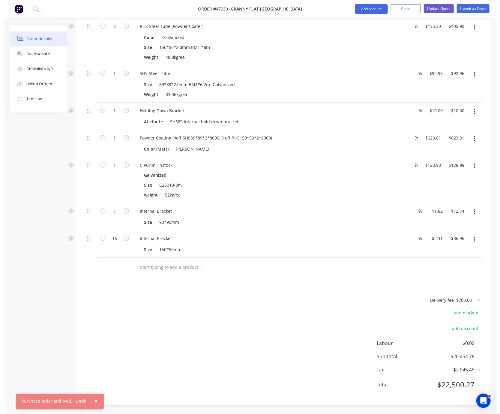
scroll to position [1197, 0]
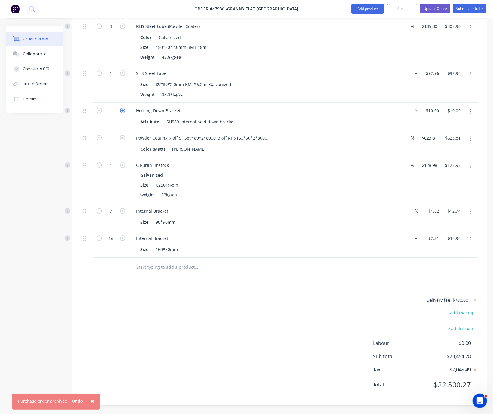
click at [124, 108] on icon "button" at bounding box center [122, 110] width 5 height 5
type input "2"
type input "$20.00"
click at [225, 328] on div "Delivery fee $700.00 add markup add discount Labour $0.00 Sub total $20,464.78 …" at bounding box center [279, 346] width 397 height 100
click at [420, 8] on button "Update Quote" at bounding box center [435, 8] width 30 height 9
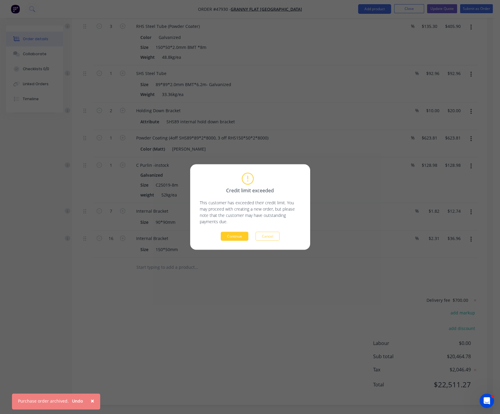
click at [230, 233] on button "Continue" at bounding box center [235, 236] width 28 height 9
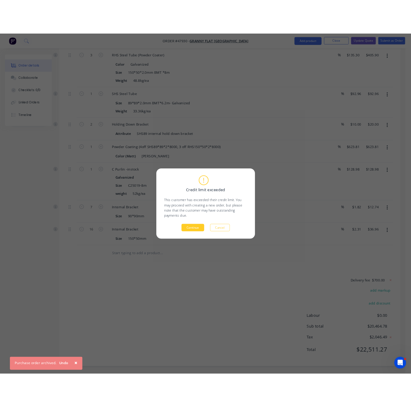
scroll to position [0, 0]
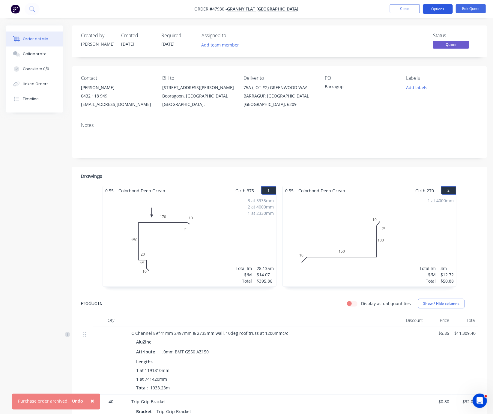
click at [420, 7] on button "Options" at bounding box center [438, 9] width 30 height 10
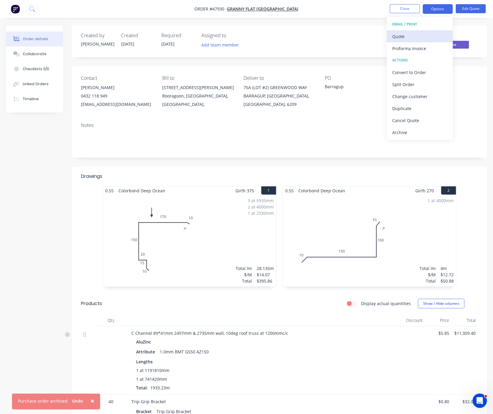
click at [410, 33] on div "Quote" at bounding box center [419, 36] width 55 height 9
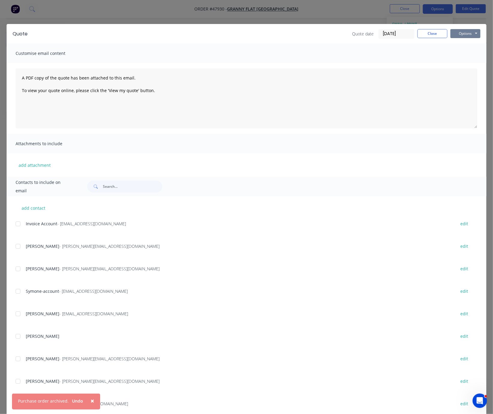
drag, startPoint x: 456, startPoint y: 34, endPoint x: 456, endPoint y: 38, distance: 3.6
click at [420, 35] on button "Options" at bounding box center [466, 33] width 30 height 9
click at [420, 53] on button "Print" at bounding box center [470, 54] width 38 height 10
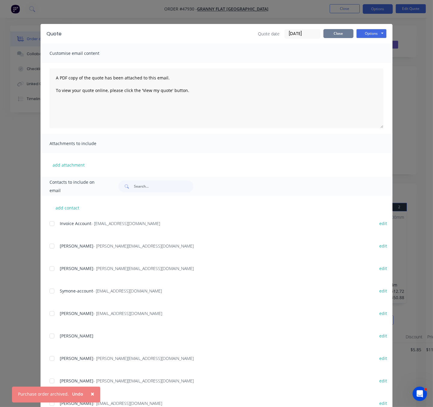
click at [337, 35] on button "Close" at bounding box center [338, 33] width 30 height 9
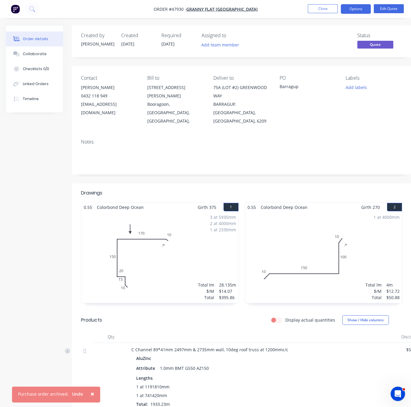
scroll to position [0, 39]
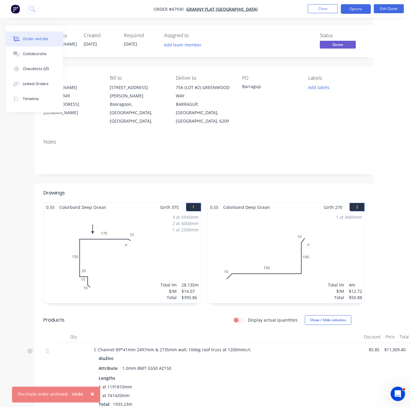
drag, startPoint x: 129, startPoint y: 185, endPoint x: 229, endPoint y: 185, distance: 100.2
click at [94, 396] on span "×" at bounding box center [93, 394] width 4 height 8
